Goal: Information Seeking & Learning: Learn about a topic

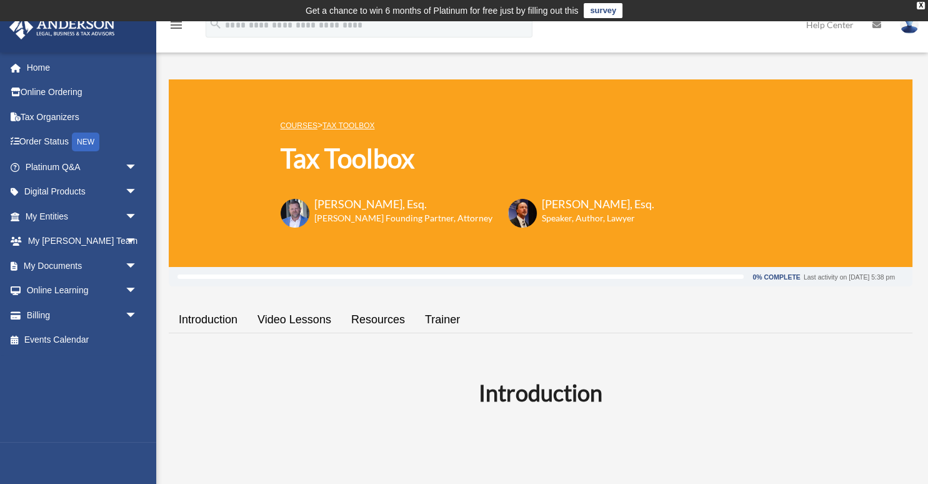
click at [33, 262] on link "My Documents arrow_drop_down" at bounding box center [82, 265] width 147 height 25
click at [129, 264] on span "arrow_drop_down" at bounding box center [137, 266] width 25 height 26
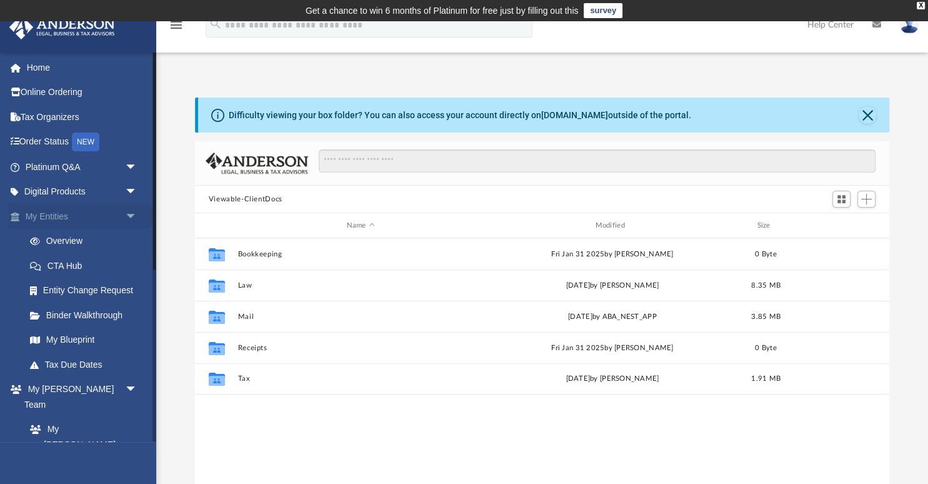
scroll to position [284, 694]
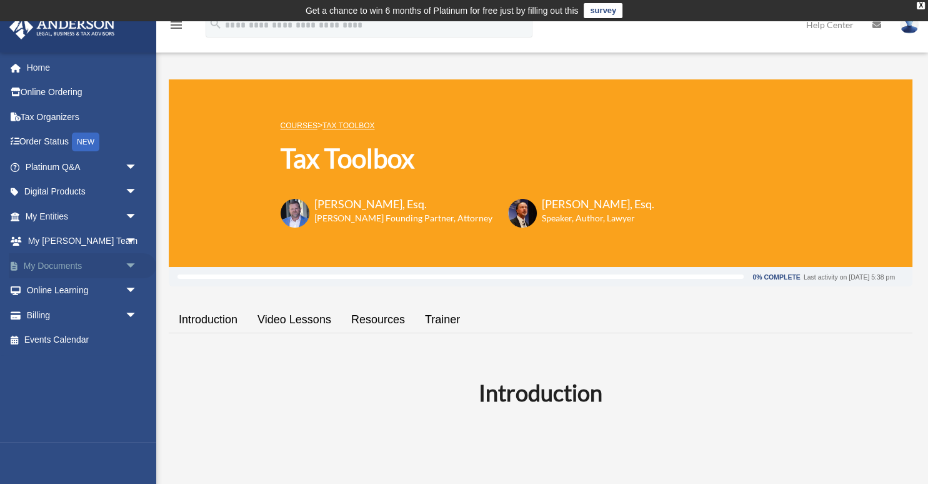
click at [127, 265] on span "arrow_drop_down" at bounding box center [137, 266] width 25 height 26
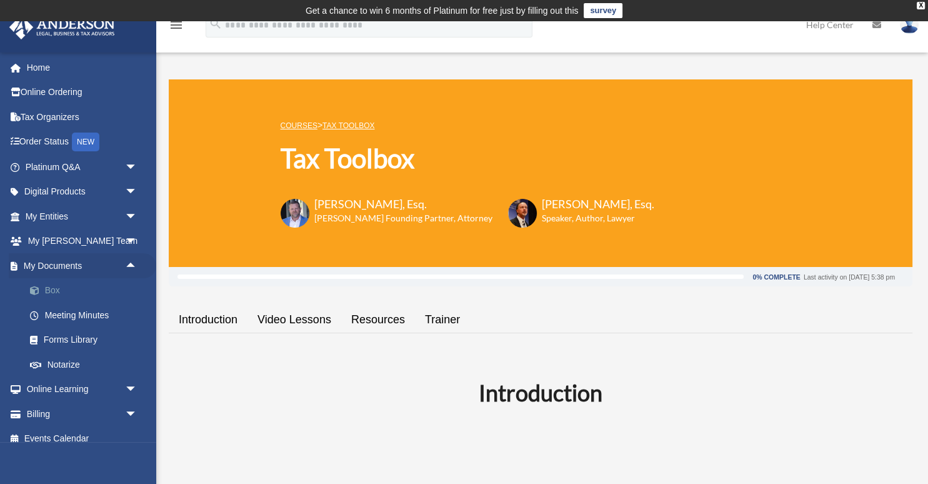
click at [59, 292] on link "Box" at bounding box center [86, 290] width 139 height 25
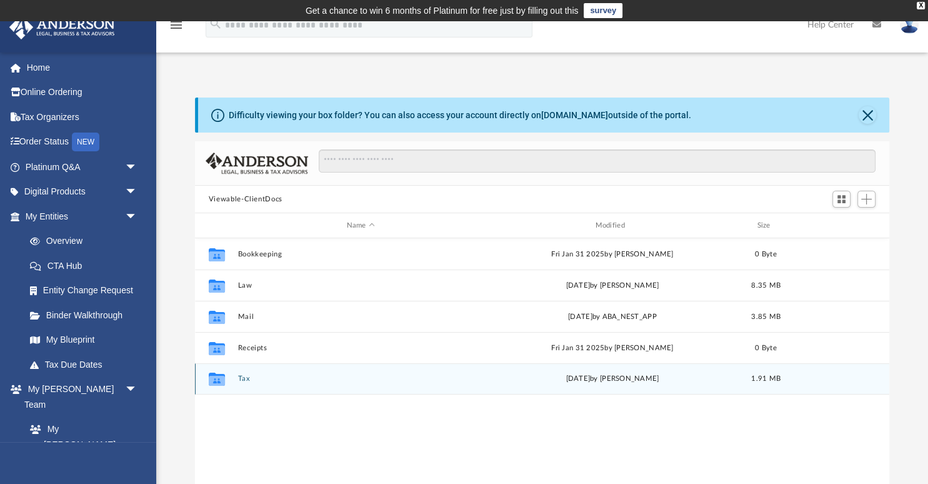
click at [245, 376] on button "Tax" at bounding box center [360, 378] width 246 height 8
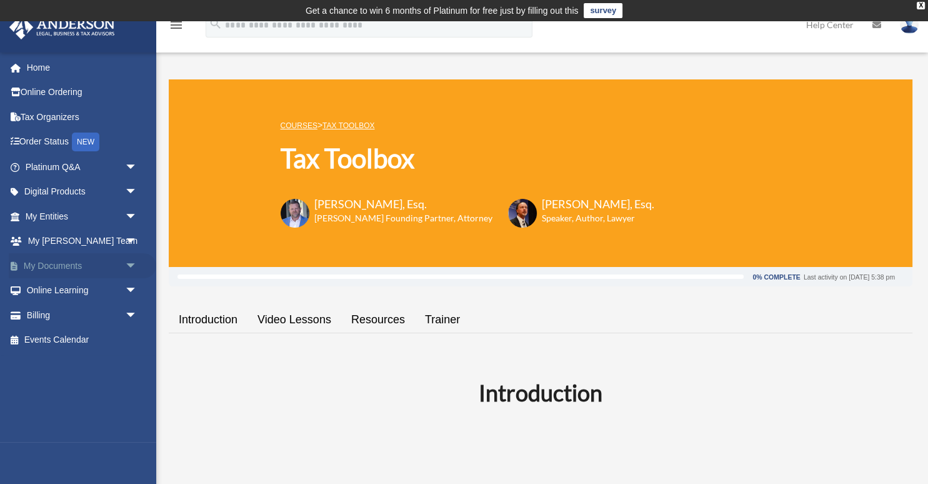
click at [126, 266] on span "arrow_drop_down" at bounding box center [137, 266] width 25 height 26
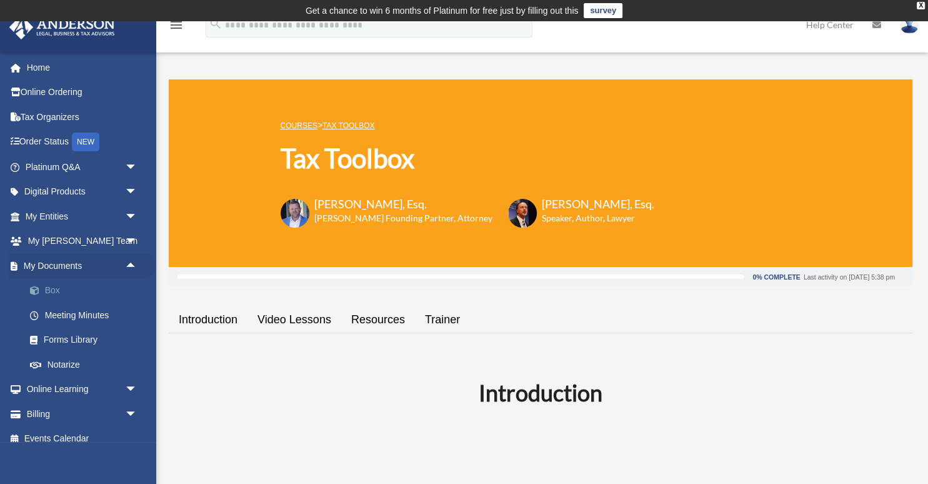
click at [55, 286] on link "Box" at bounding box center [86, 290] width 139 height 25
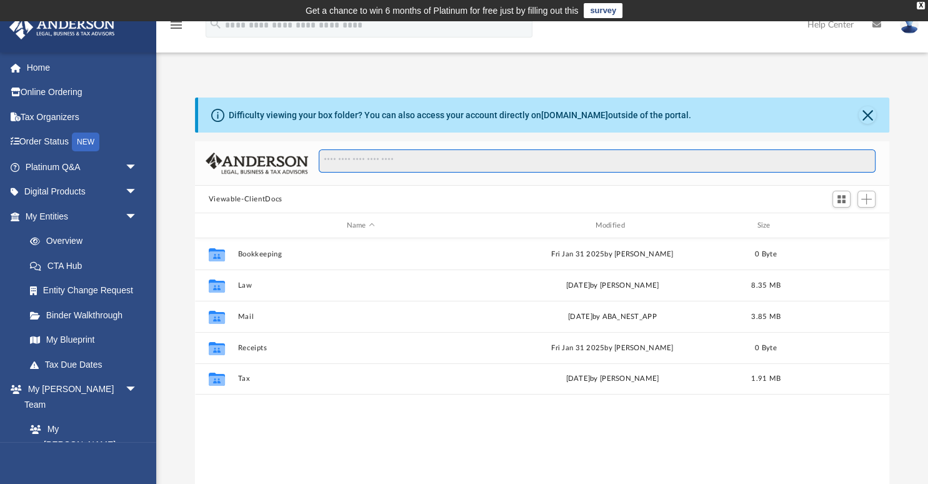
click at [388, 159] on input "Search files and folders" at bounding box center [597, 161] width 557 height 24
type input "**********"
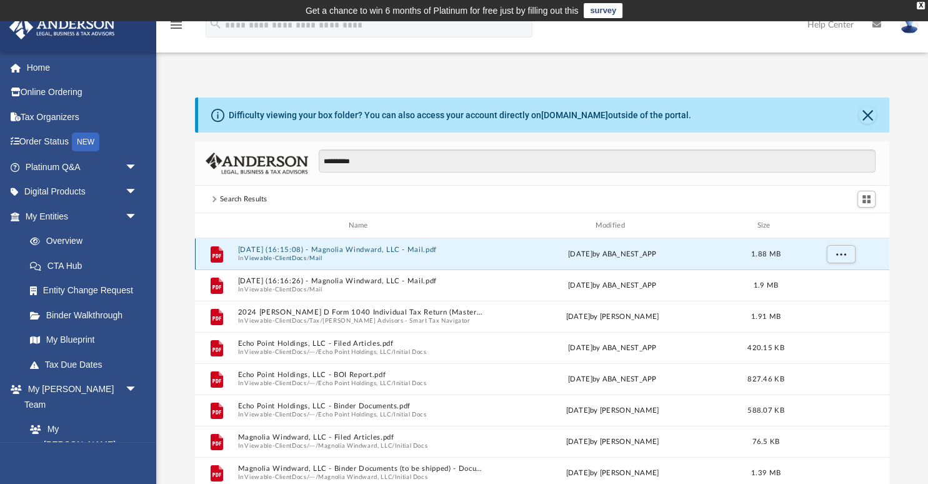
click at [394, 249] on button "2025.09.22 (16:15:08) - Magnolia Windward, LLC - Mail.pdf" at bounding box center [360, 250] width 246 height 8
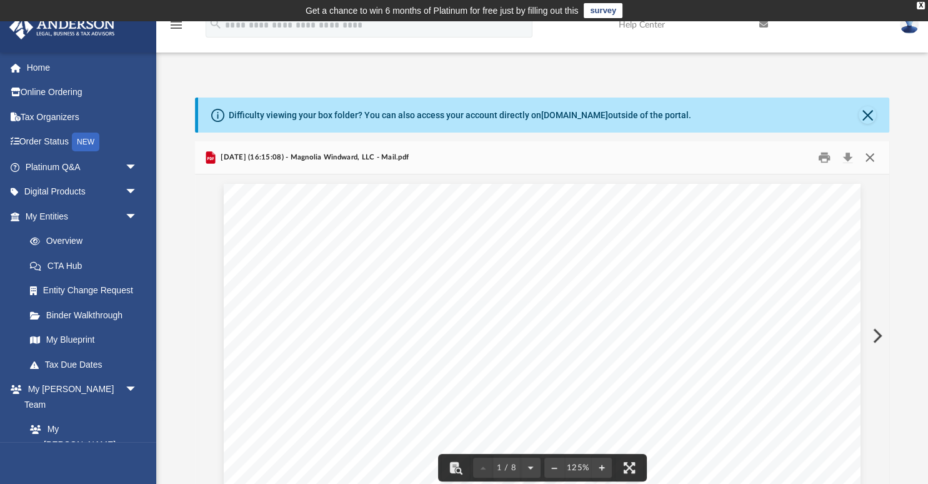
click at [872, 158] on button "Close" at bounding box center [870, 157] width 22 height 19
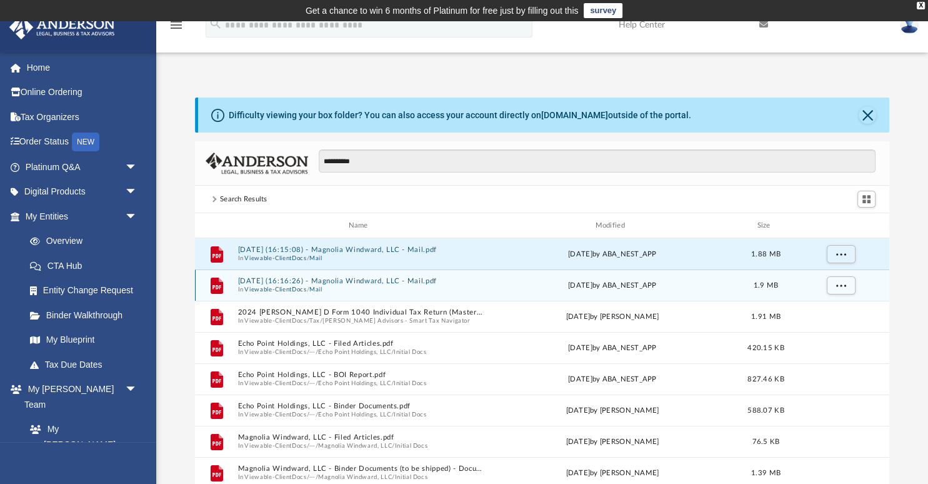
click at [363, 282] on button "2025.09.22 (16:16:26) - Magnolia Windward, LLC - Mail.pdf" at bounding box center [360, 281] width 246 height 8
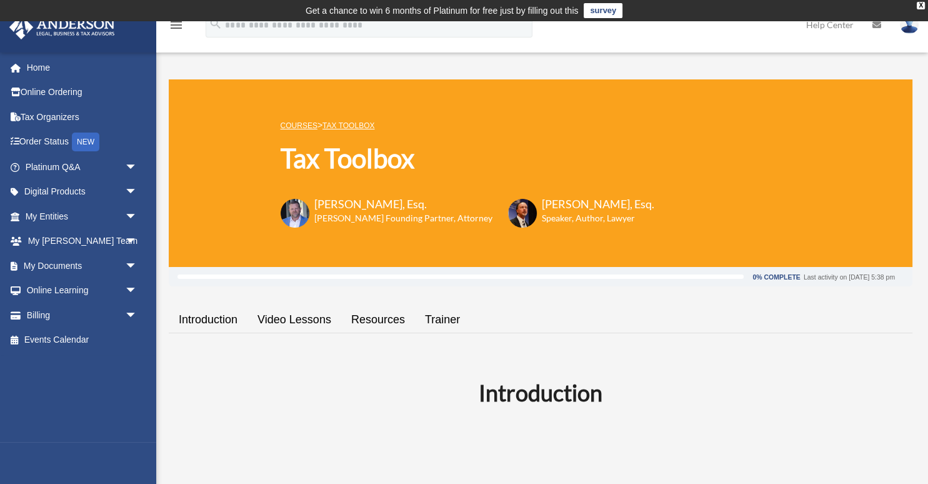
click at [209, 320] on link "Introduction" at bounding box center [208, 320] width 79 height 36
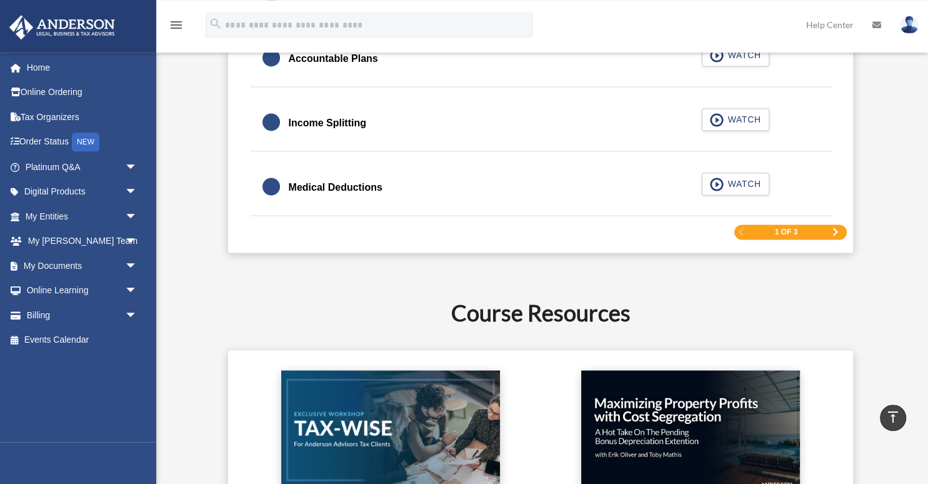
scroll to position [2027, 0]
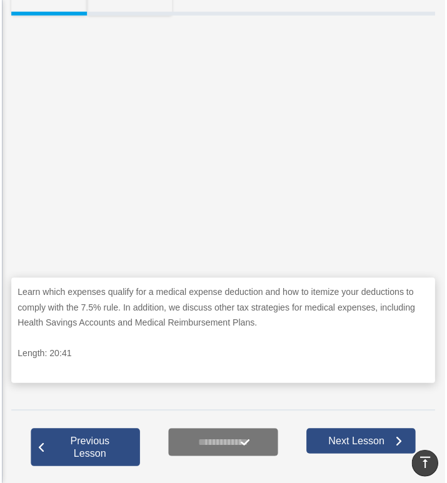
scroll to position [330, 0]
